Goal: Task Accomplishment & Management: Manage account settings

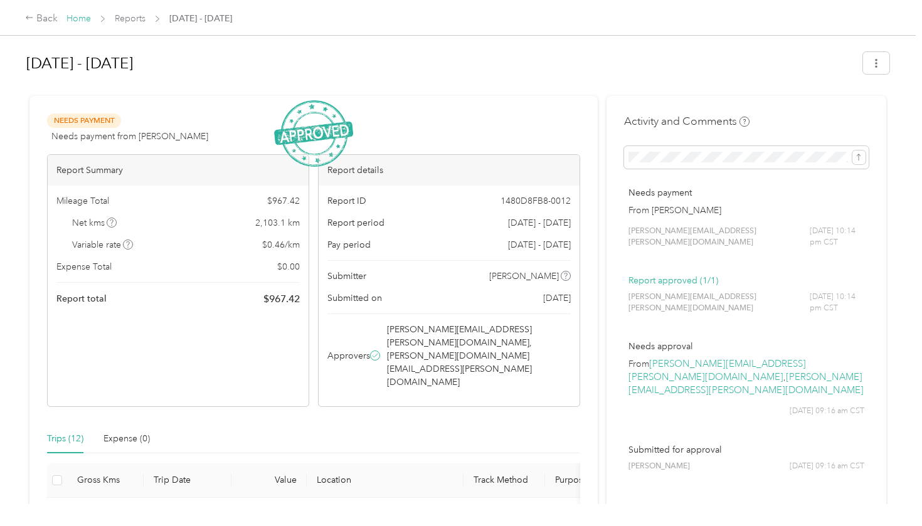
click at [90, 19] on link "Home" at bounding box center [78, 18] width 24 height 11
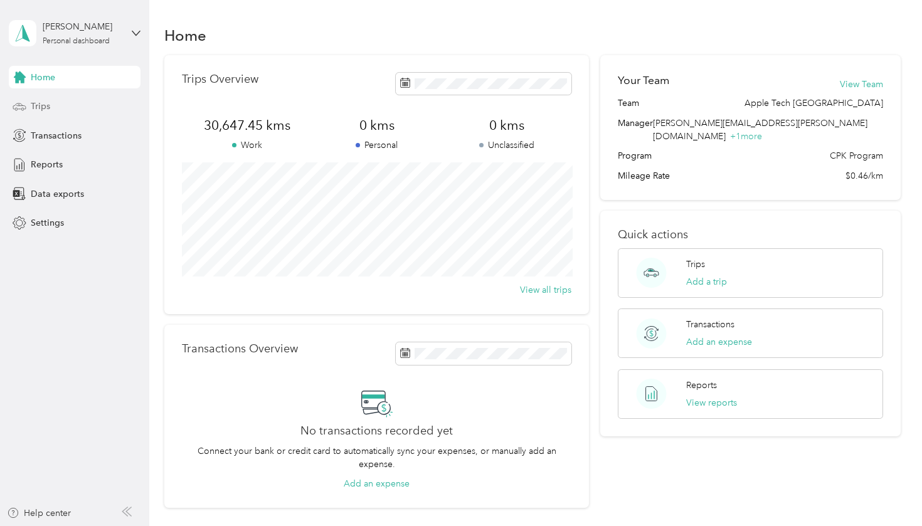
click at [37, 115] on div "Trips" at bounding box center [75, 106] width 132 height 23
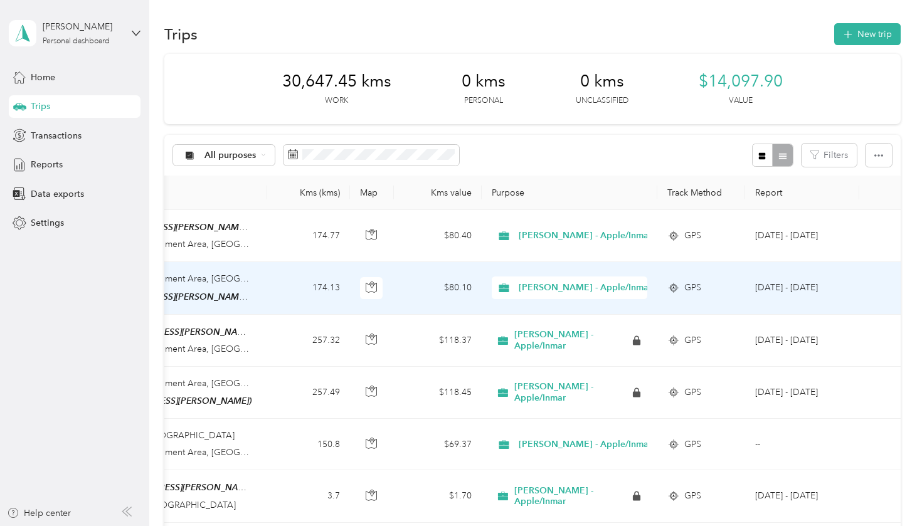
scroll to position [2, 0]
